Goal: Task Accomplishment & Management: Manage account settings

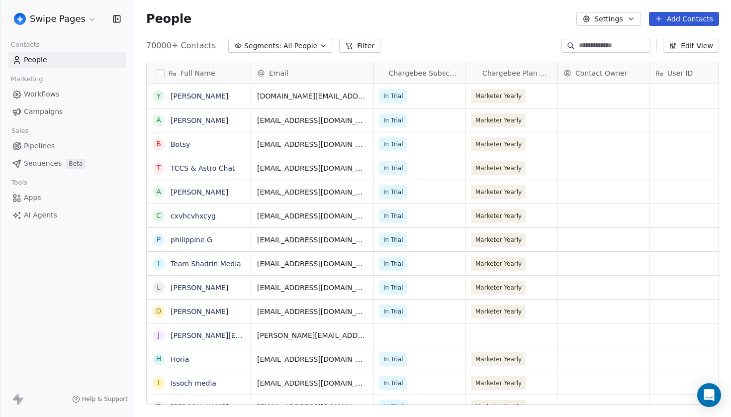
scroll to position [367, 596]
click at [598, 48] on input at bounding box center [614, 46] width 70 height 10
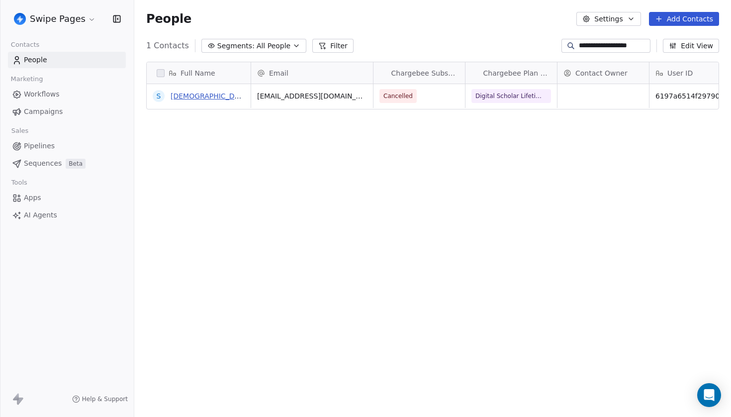
type input "**********"
click at [186, 95] on link "[DEMOGRAPHIC_DATA]" at bounding box center [209, 96] width 79 height 8
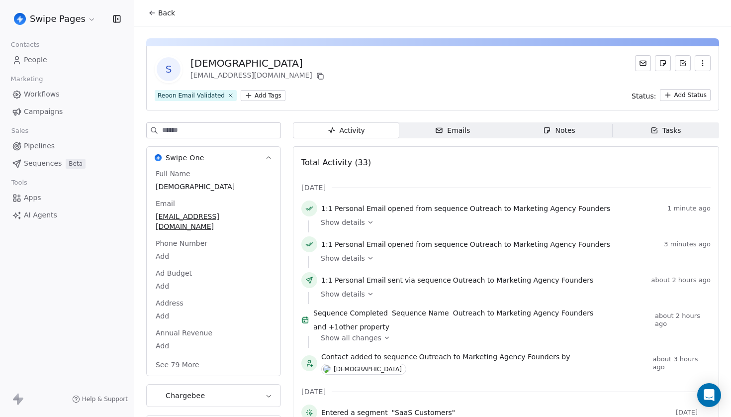
click at [450, 129] on div "Emails" at bounding box center [452, 130] width 35 height 10
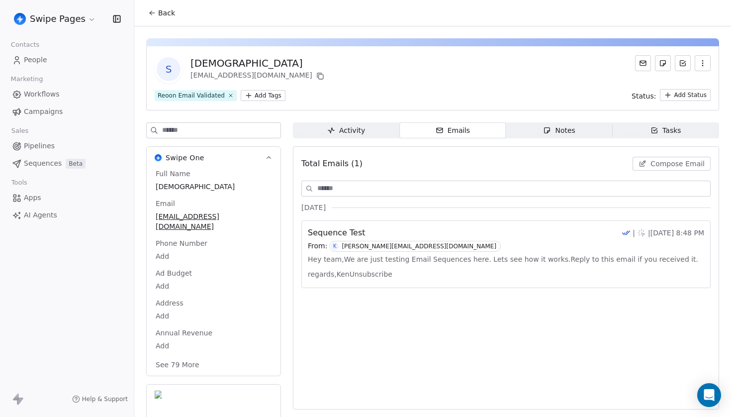
click at [418, 254] on span "Hey team,We are just testing Email Sequences here. Lets see how it works.Reply …" at bounding box center [506, 266] width 396 height 30
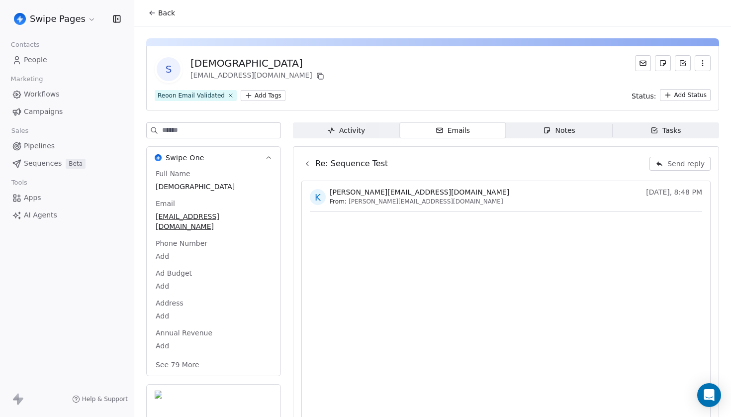
click at [309, 166] on icon at bounding box center [307, 164] width 8 height 8
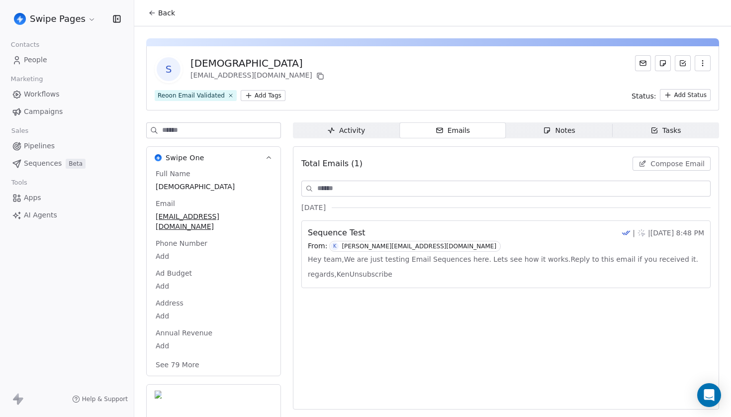
click at [354, 130] on div "Activity" at bounding box center [346, 130] width 38 height 10
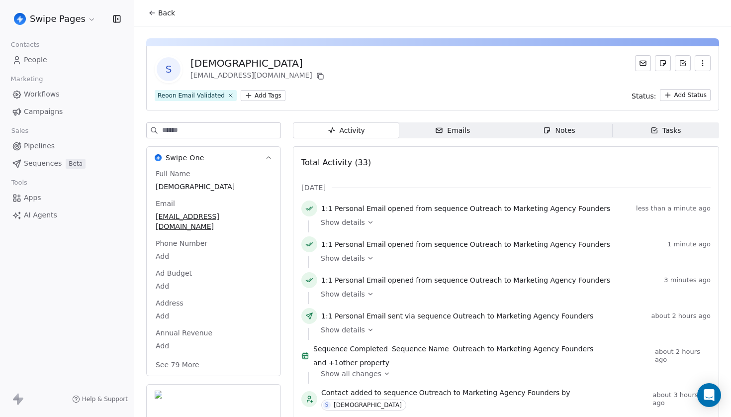
click at [467, 133] on div "Emails" at bounding box center [452, 130] width 35 height 10
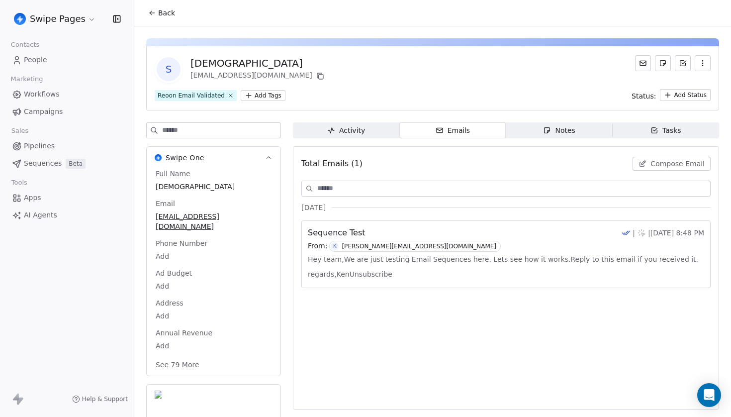
click at [427, 247] on div "From: K [PERSON_NAME][EMAIL_ADDRESS][DOMAIN_NAME]" at bounding box center [506, 246] width 396 height 11
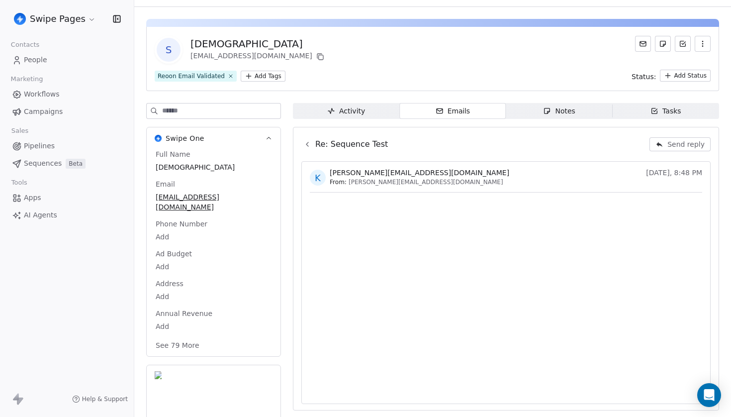
scroll to position [19, 0]
click at [357, 115] on div "Activity" at bounding box center [346, 111] width 38 height 10
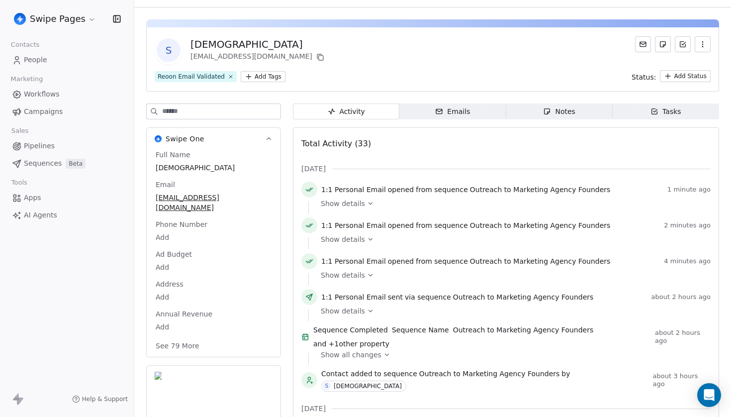
click at [546, 114] on icon "button" at bounding box center [546, 111] width 5 height 5
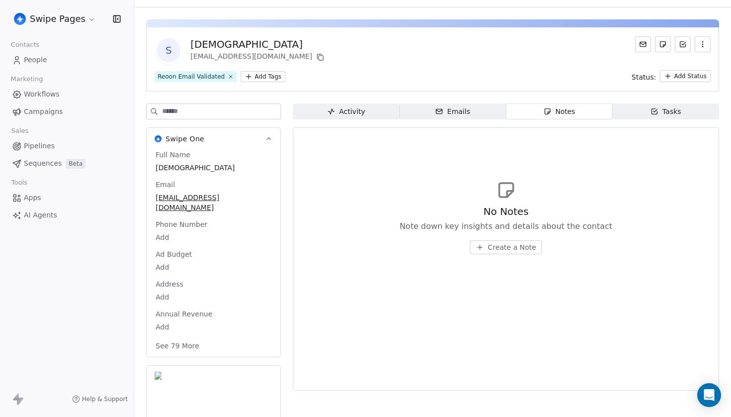
scroll to position [17, 0]
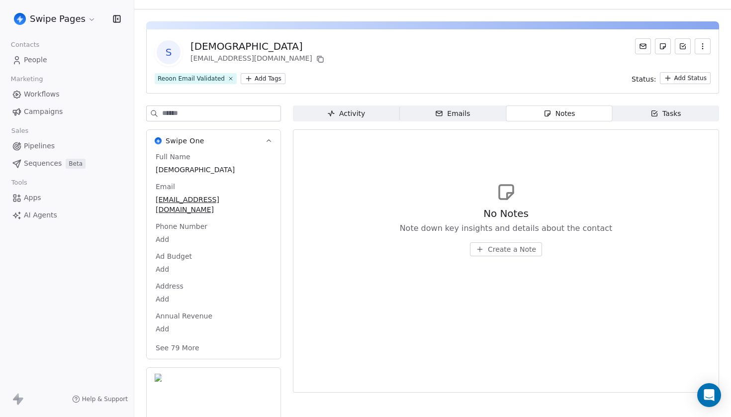
click at [360, 122] on div "Activity Activity Emails Emails Notes Notes Tasks Tasks No Notes Note down key …" at bounding box center [506, 353] width 426 height 496
click at [361, 113] on div "Activity" at bounding box center [346, 113] width 38 height 10
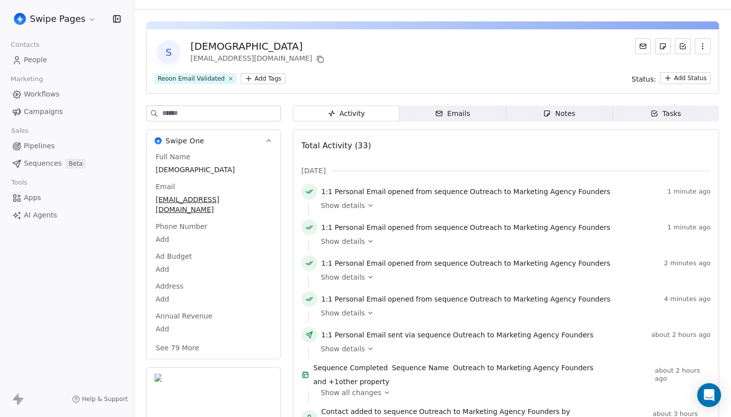
click at [435, 109] on span "Emails Emails" at bounding box center [452, 113] width 106 height 16
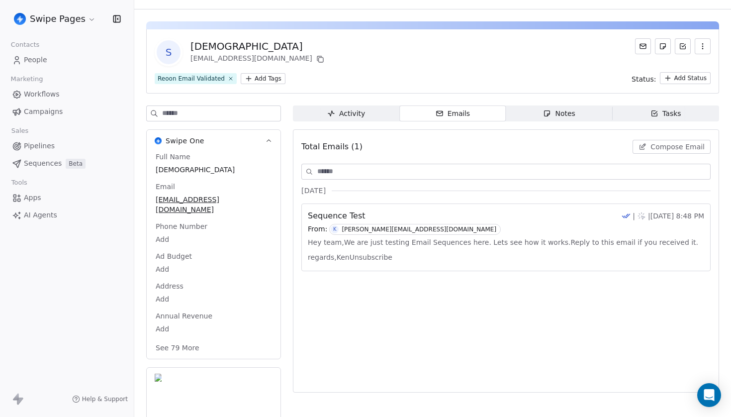
click at [428, 221] on div "Sequence Test | | [DATE] 8:48 PM" at bounding box center [506, 216] width 396 height 12
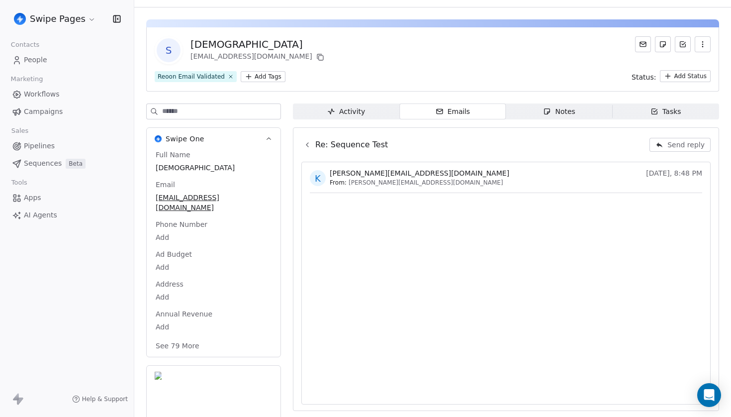
click at [309, 144] on icon at bounding box center [307, 145] width 8 height 8
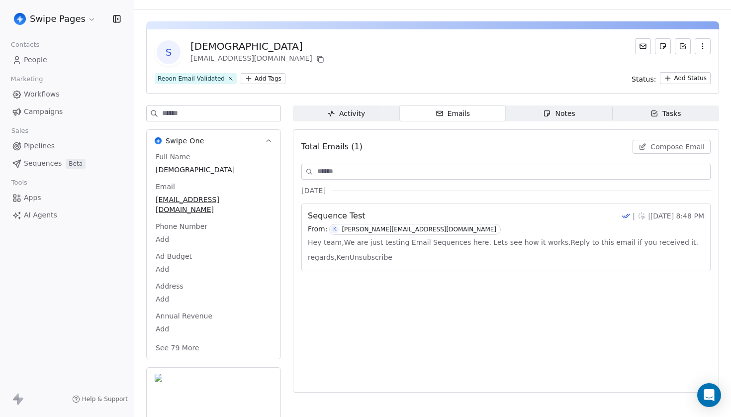
click at [177, 139] on span "Swipe One" at bounding box center [185, 141] width 39 height 10
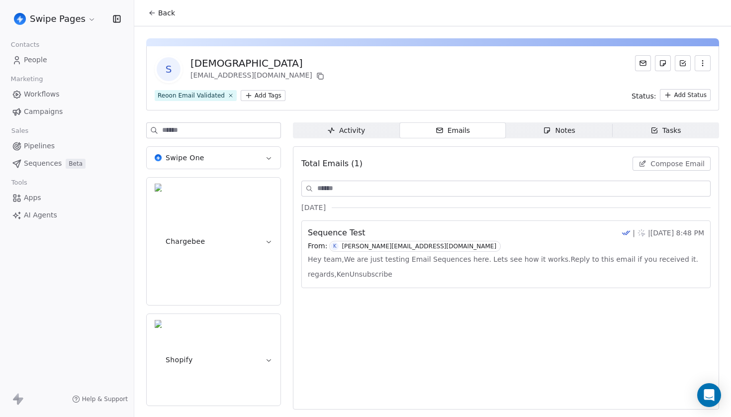
click at [193, 161] on span "Swipe One" at bounding box center [185, 158] width 39 height 10
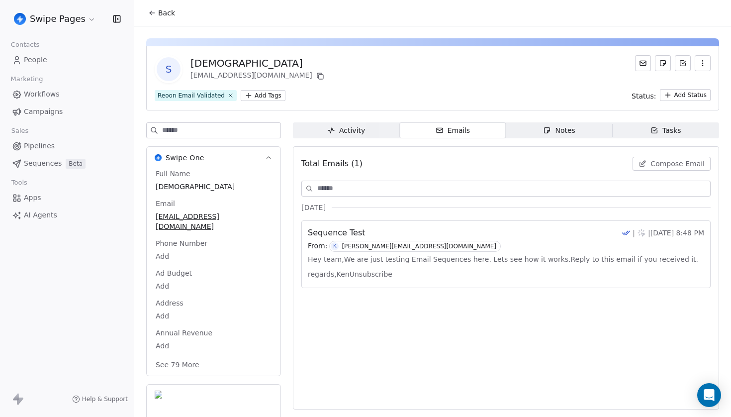
click at [155, 10] on icon at bounding box center [152, 13] width 8 height 8
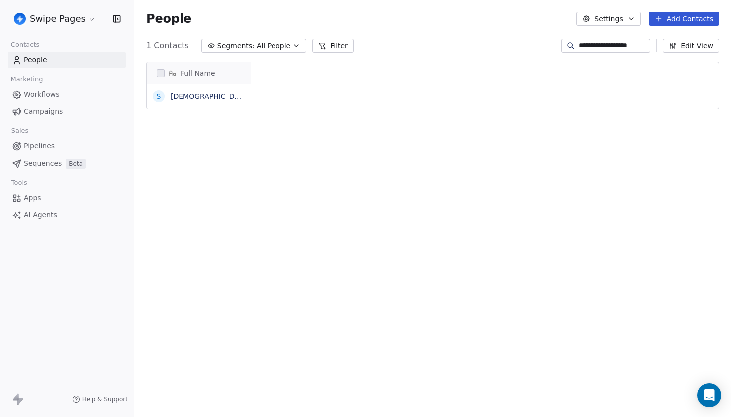
scroll to position [0, 0]
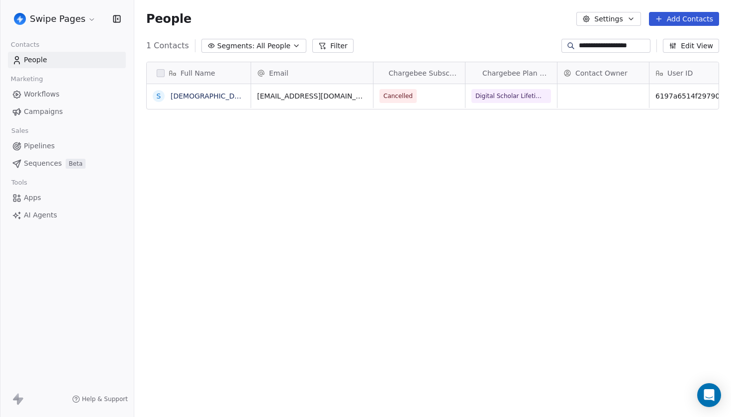
click at [565, 52] on div "**********" at bounding box center [605, 46] width 89 height 14
click at [579, 45] on input "**********" at bounding box center [614, 46] width 70 height 10
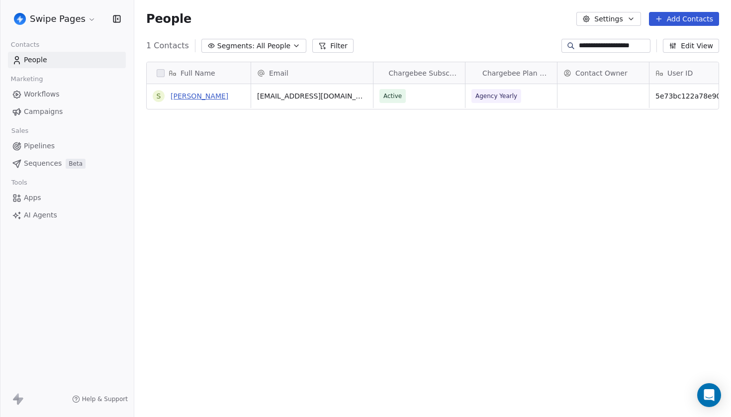
type input "**********"
click at [228, 96] on link "[PERSON_NAME]" at bounding box center [199, 96] width 58 height 8
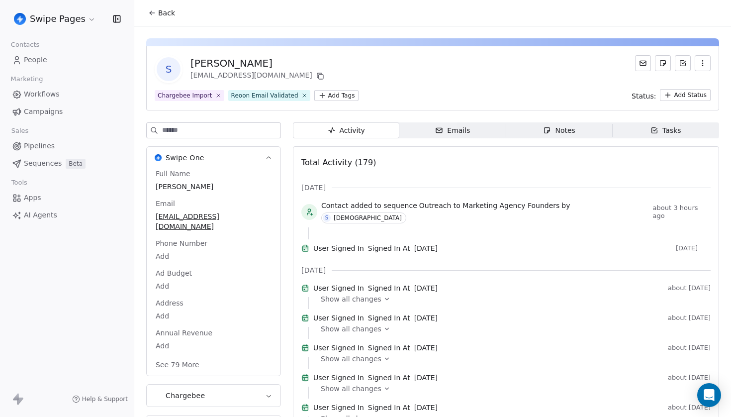
click at [446, 132] on div "Emails" at bounding box center [452, 130] width 35 height 10
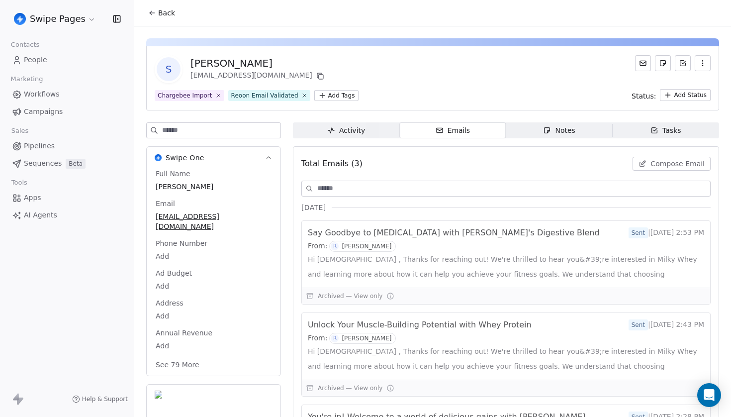
click at [84, 16] on html "Swipe Pages Contacts People Marketing Workflows Campaigns Sales Pipelines Seque…" at bounding box center [365, 208] width 731 height 417
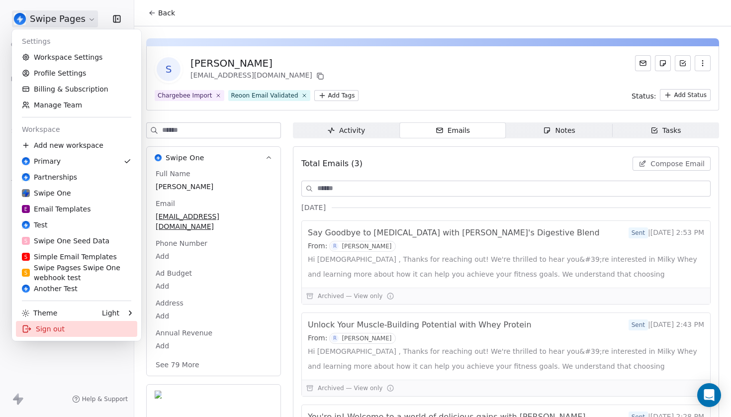
click at [62, 333] on div "Sign out" at bounding box center [76, 329] width 121 height 16
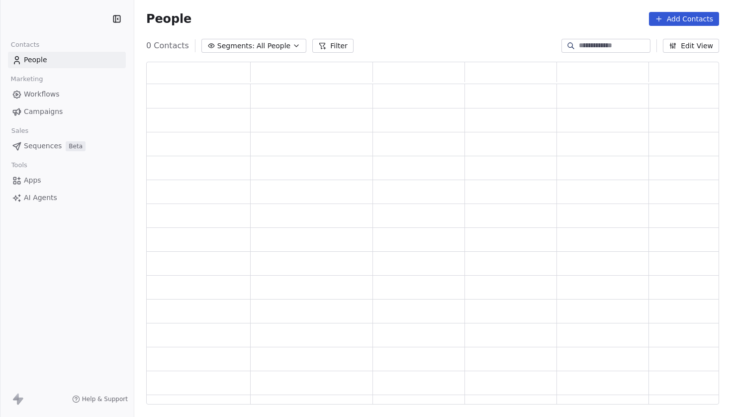
scroll to position [343, 573]
